Goal: Task Accomplishment & Management: Use online tool/utility

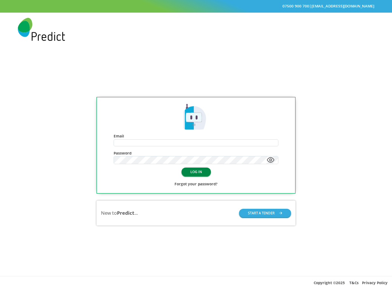
type input "**********"
click at [199, 170] on button "LOG IN" at bounding box center [196, 171] width 29 height 9
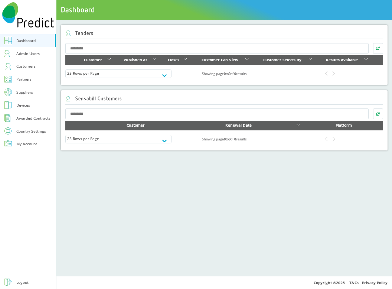
click at [36, 65] on link "Customers" at bounding box center [28, 66] width 56 height 13
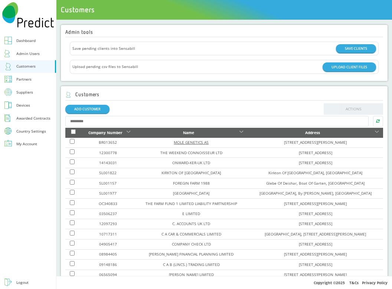
click at [177, 145] on link "MOLE GENETICS AS" at bounding box center [191, 142] width 35 height 5
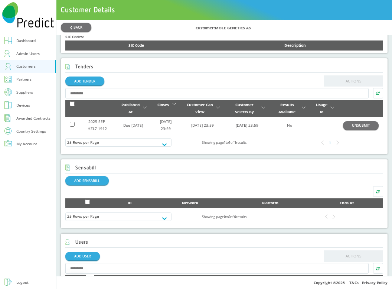
scroll to position [241, 0]
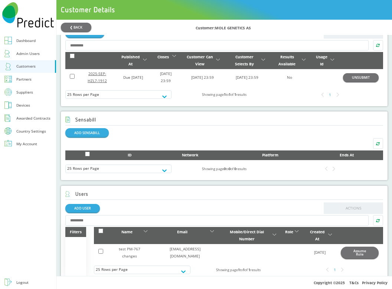
click at [94, 83] on link "2025-SEP-HZL7-1912" at bounding box center [97, 77] width 19 height 12
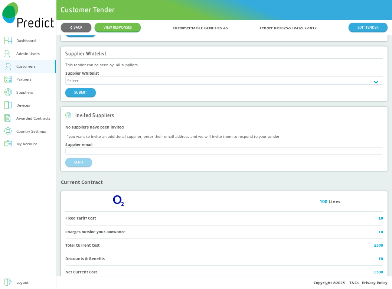
scroll to position [354, 0]
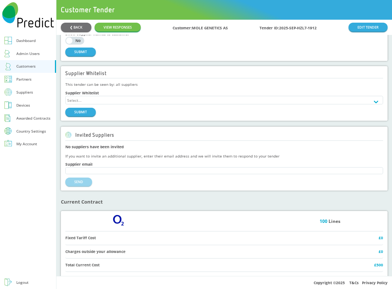
click at [78, 21] on div "❮ BACK VIEW RESPONSES Customer: MOLE GENETICS AS Tender ID: 2025-SEP-HZL7-1912 …" at bounding box center [224, 27] width 336 height 15
click at [75, 26] on button "❮ BACK" at bounding box center [76, 27] width 30 height 9
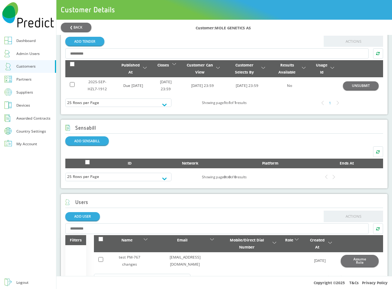
scroll to position [230, 0]
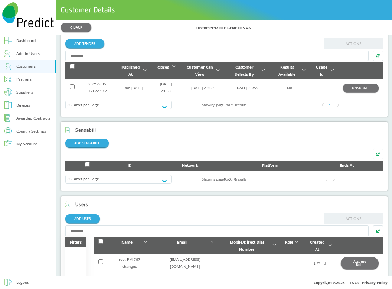
click at [96, 90] on td "2025-SEP-HZL7-1912" at bounding box center [97, 87] width 36 height 17
click at [97, 84] on td "2025-SEP-HZL7-1912" at bounding box center [97, 87] width 36 height 17
click at [97, 87] on link "2025-SEP-HZL7-1912" at bounding box center [97, 87] width 19 height 12
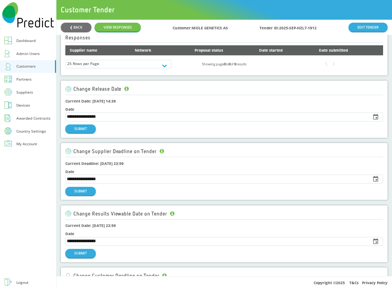
scroll to position [10, 0]
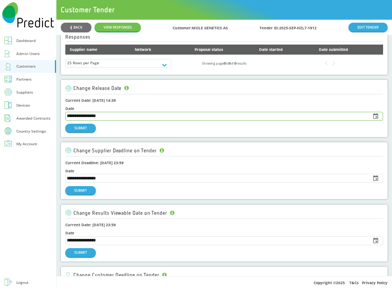
click at [117, 118] on input "**********" at bounding box center [216, 116] width 301 height 8
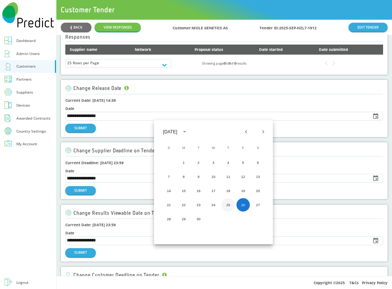
click at [232, 205] on button "25" at bounding box center [228, 204] width 13 height 13
type input "**********"
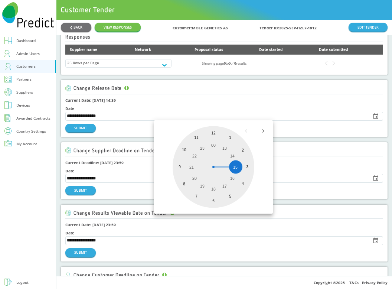
click at [116, 163] on h1 "Current Deadline: 08-10-2025 23:59" at bounding box center [224, 162] width 318 height 7
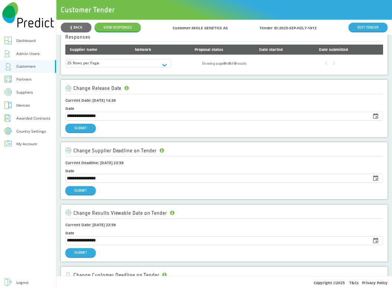
click at [65, 134] on div "**********" at bounding box center [224, 108] width 327 height 57
click at [72, 133] on div "**********" at bounding box center [224, 119] width 318 height 30
click at [77, 131] on button "SUBMIT" at bounding box center [80, 128] width 30 height 9
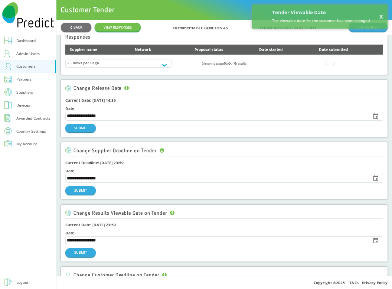
click at [30, 93] on div "Suppliers" at bounding box center [24, 92] width 17 height 7
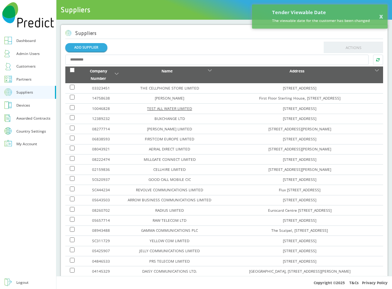
scroll to position [38, 0]
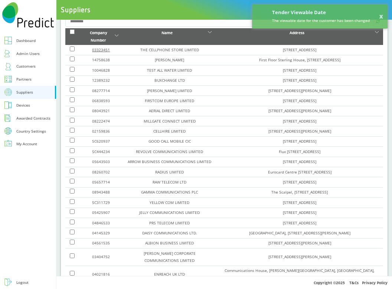
click at [100, 52] on link "03323451" at bounding box center [101, 49] width 18 height 5
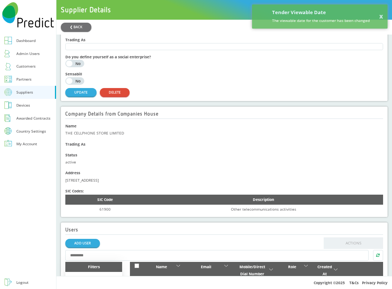
click at [360, 285] on button "Assume Role" at bounding box center [363, 291] width 32 height 12
click at [356, 285] on button "Assume Role" at bounding box center [363, 291] width 32 height 12
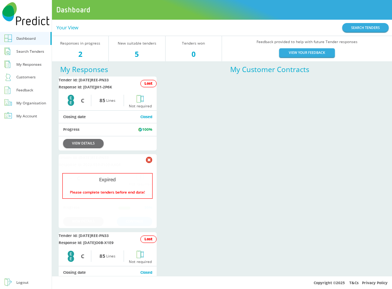
click at [15, 52] on link "Search Tenders" at bounding box center [26, 51] width 52 height 13
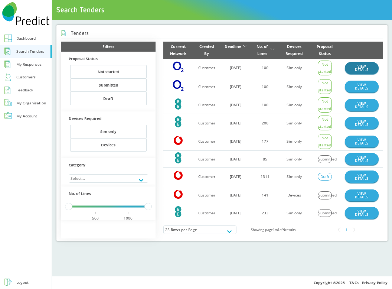
click at [358, 70] on link "VIEW DETAILS" at bounding box center [362, 68] width 34 height 12
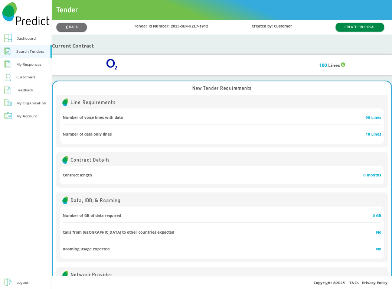
click at [339, 28] on button "CREATE PROPOSAL" at bounding box center [360, 27] width 49 height 9
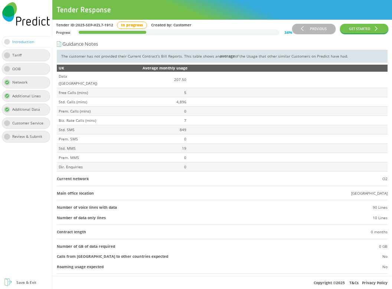
click at [36, 58] on div "Tariff" at bounding box center [26, 55] width 48 height 12
